Goal: Task Accomplishment & Management: Complete application form

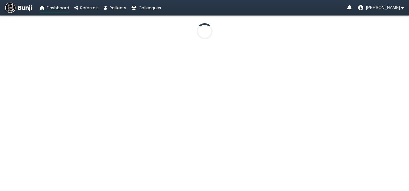
click at [25, 8] on span "Bunji" at bounding box center [25, 8] width 14 height 9
click at [402, 8] on icon "User menu" at bounding box center [402, 8] width 3 height 4
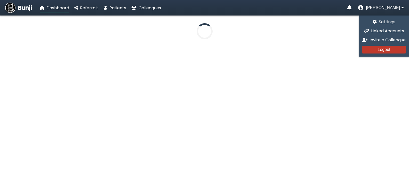
click at [385, 47] on button "Logout" at bounding box center [384, 50] width 44 height 8
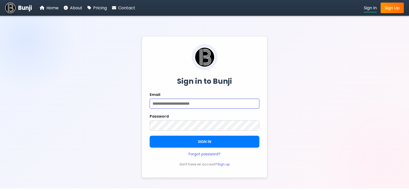
type input "**********"
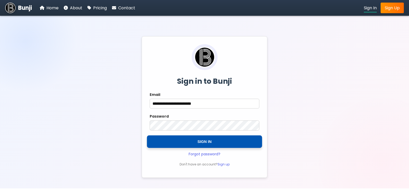
click at [194, 142] on button "SIGN IN" at bounding box center [204, 141] width 115 height 12
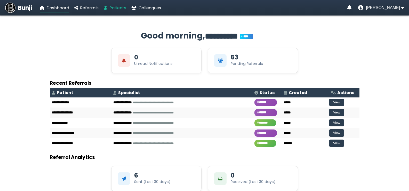
click at [120, 10] on span "Patients" at bounding box center [117, 8] width 17 height 6
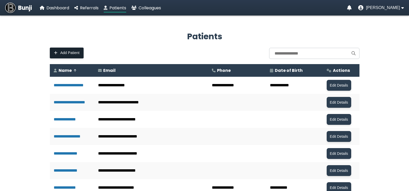
click at [67, 53] on span "Add Patient" at bounding box center [69, 53] width 19 height 4
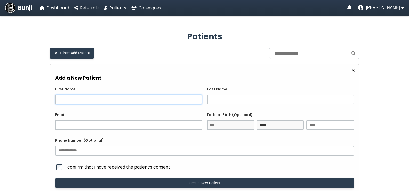
click at [88, 97] on input "First Name" at bounding box center [128, 99] width 147 height 10
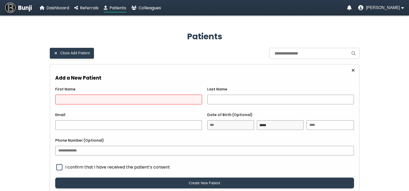
click at [23, 6] on span "Bunji" at bounding box center [25, 8] width 14 height 9
